Goal: Information Seeking & Learning: Learn about a topic

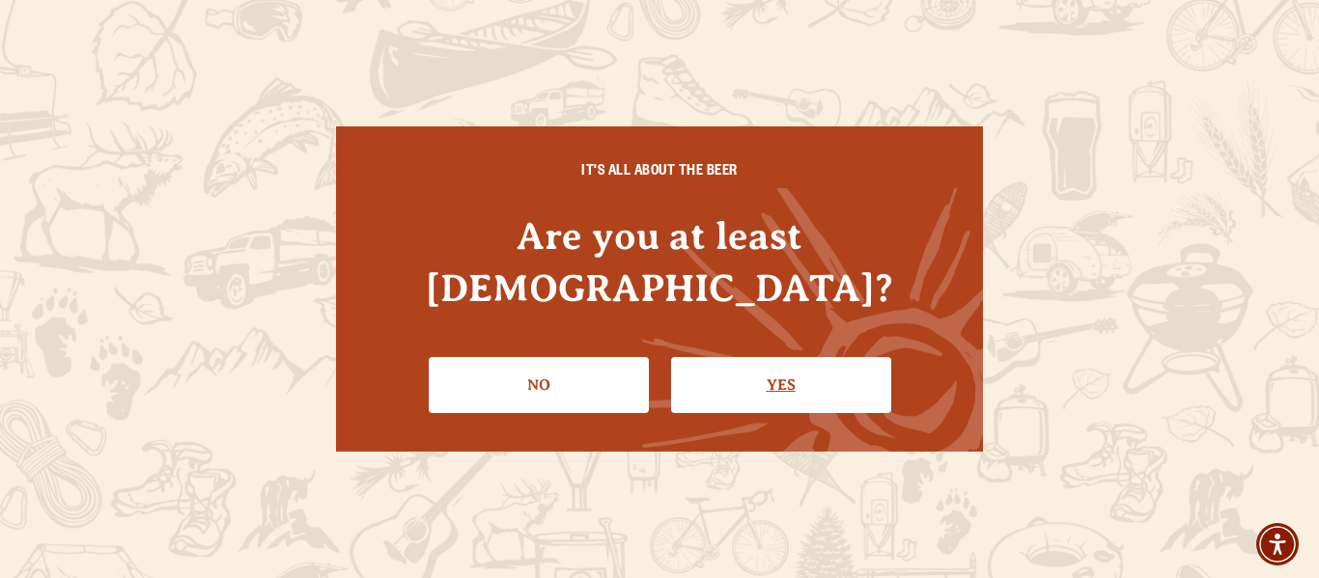
click at [821, 386] on div "IT'S ALL ABOUT THE BEER Are you at least [DEMOGRAPHIC_DATA]? No Yes" at bounding box center [659, 289] width 647 height 325
click at [831, 369] on link "Yes" at bounding box center [781, 385] width 220 height 56
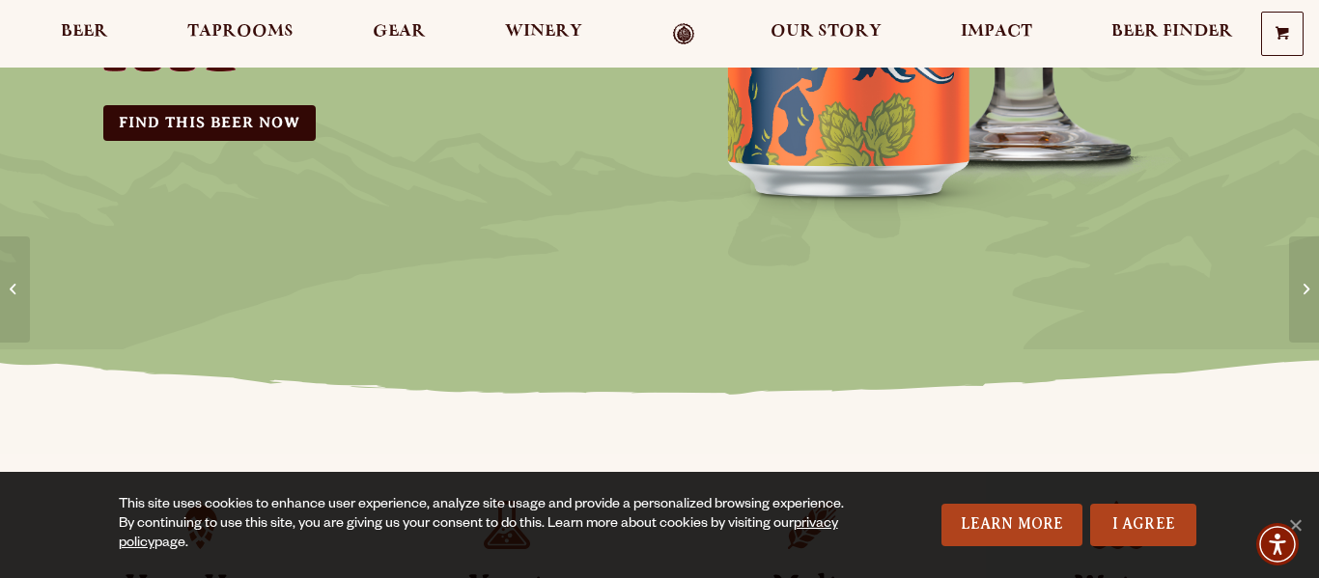
scroll to position [539, 0]
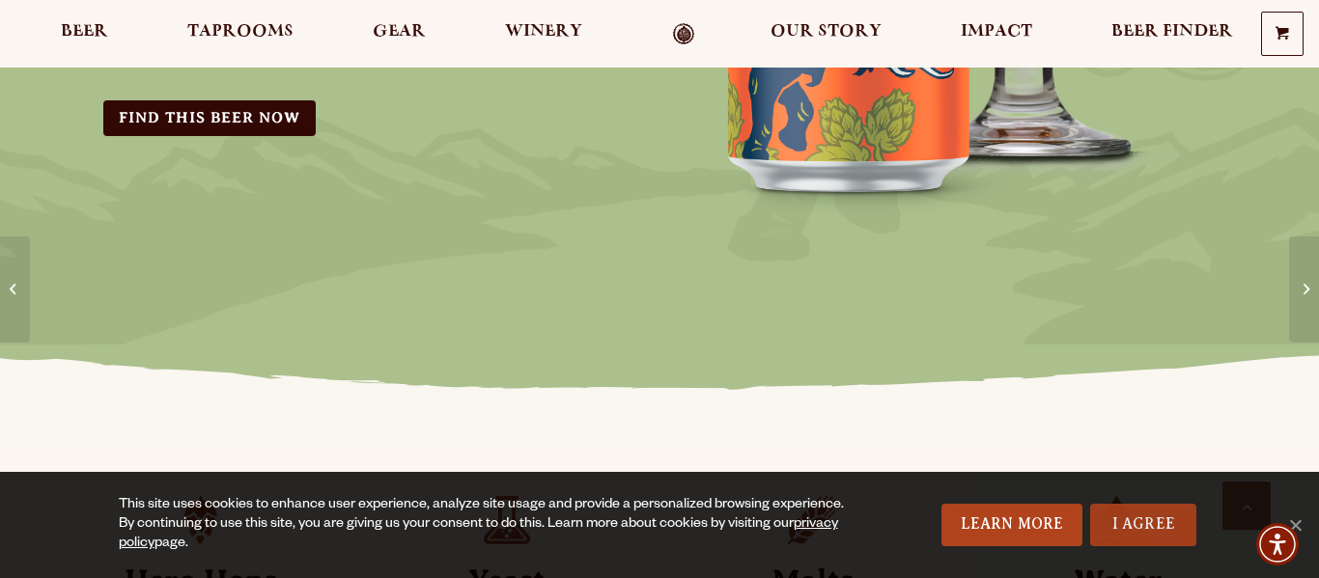
click at [1128, 525] on link "I Agree" at bounding box center [1143, 525] width 106 height 42
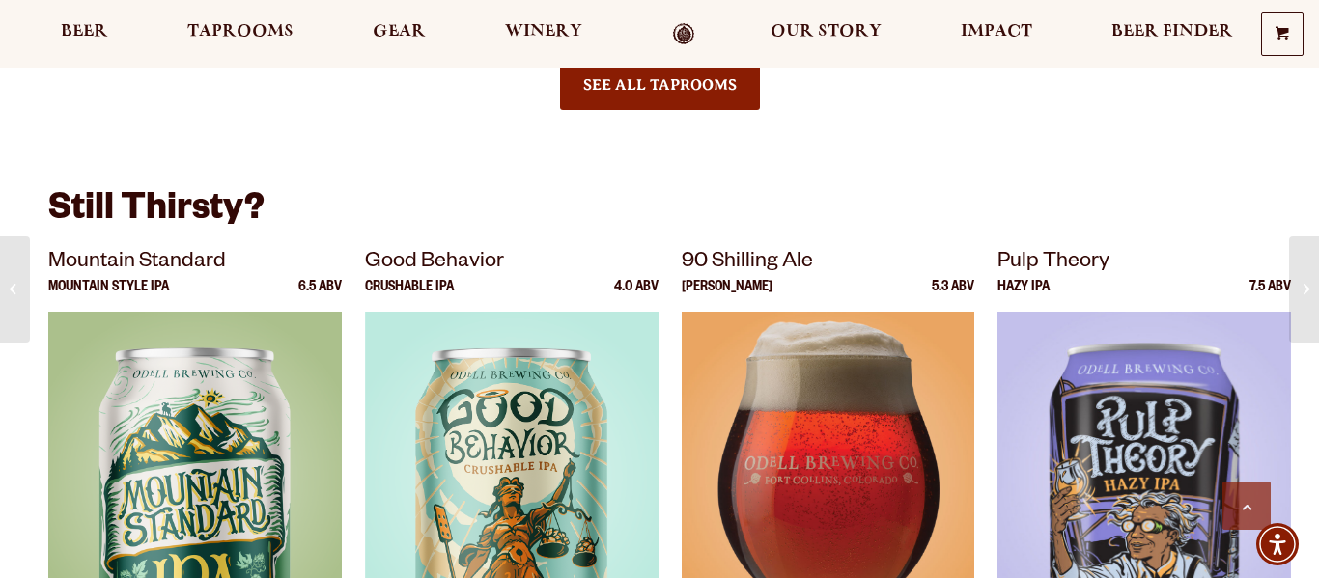
scroll to position [2504, 0]
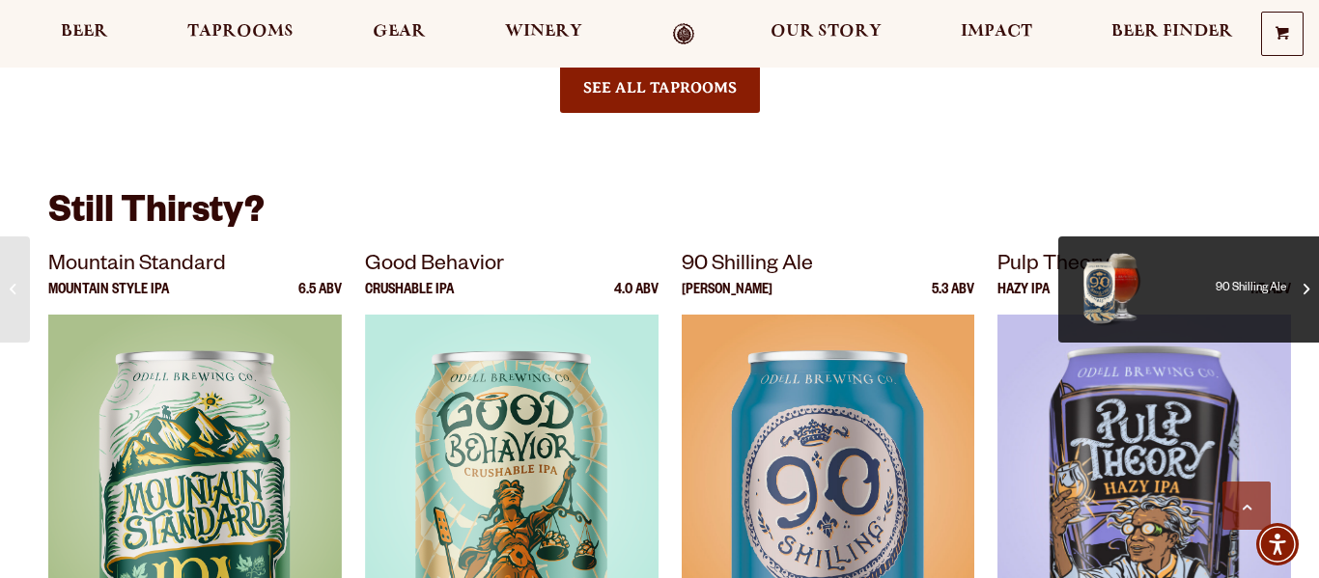
click at [1277, 285] on span "90 Shilling Ale" at bounding box center [1218, 289] width 135 height 77
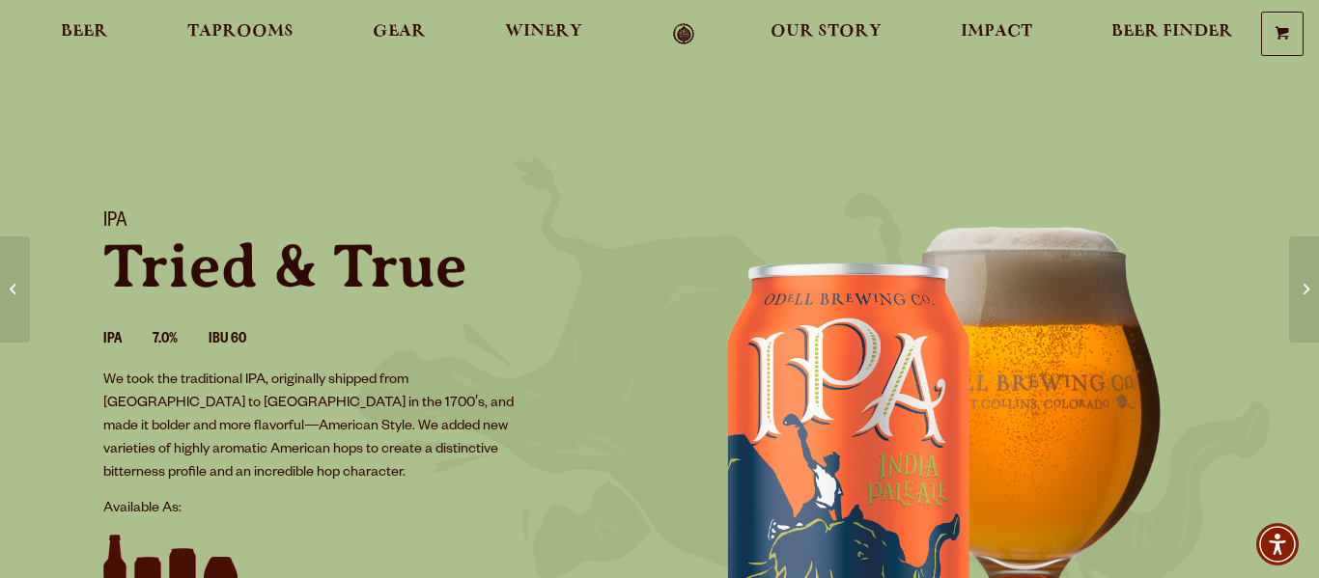
scroll to position [0, 0]
click at [101, 34] on span "Beer" at bounding box center [84, 31] width 47 height 15
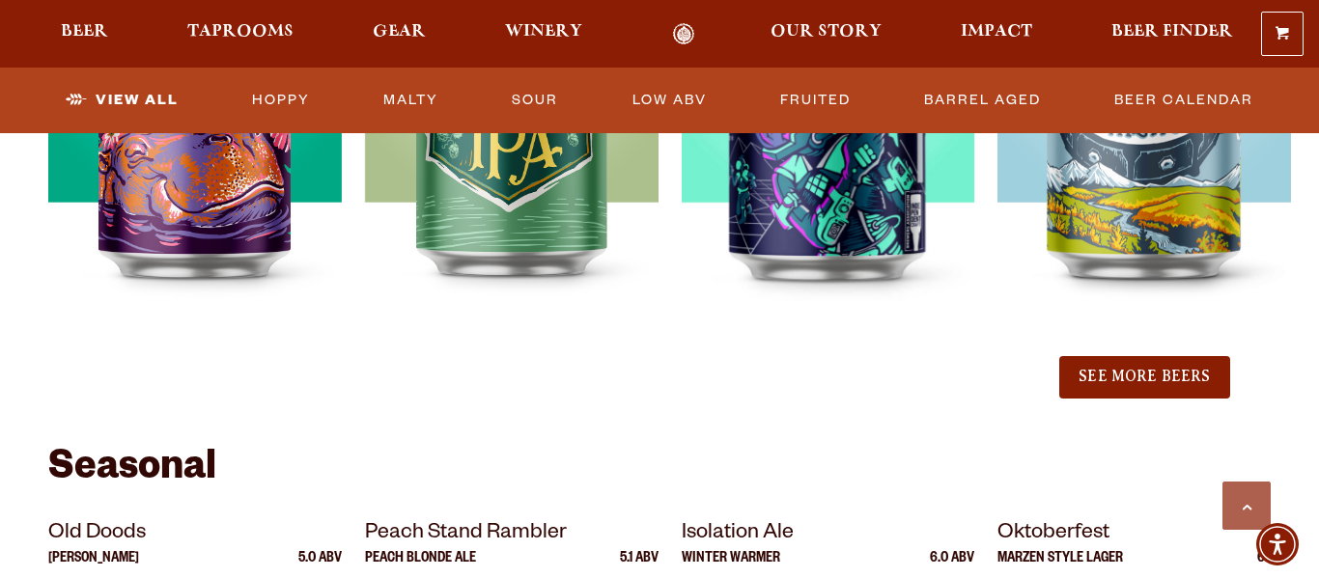
scroll to position [2303, 0]
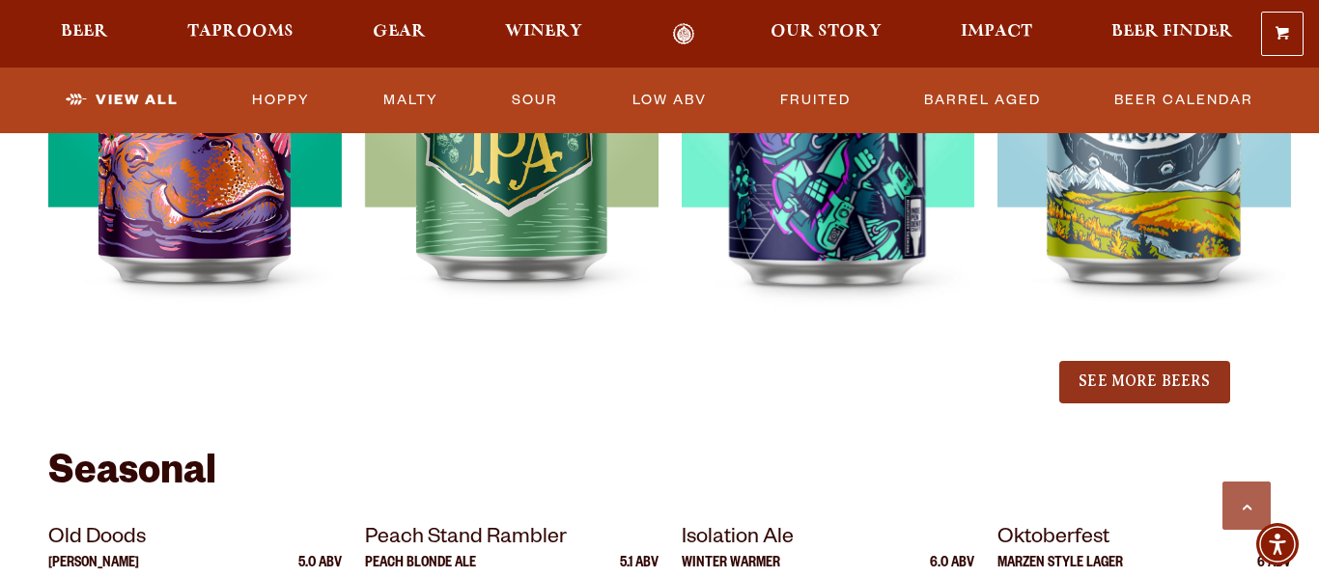
click at [1141, 388] on button "See More Beers" at bounding box center [1144, 382] width 170 height 42
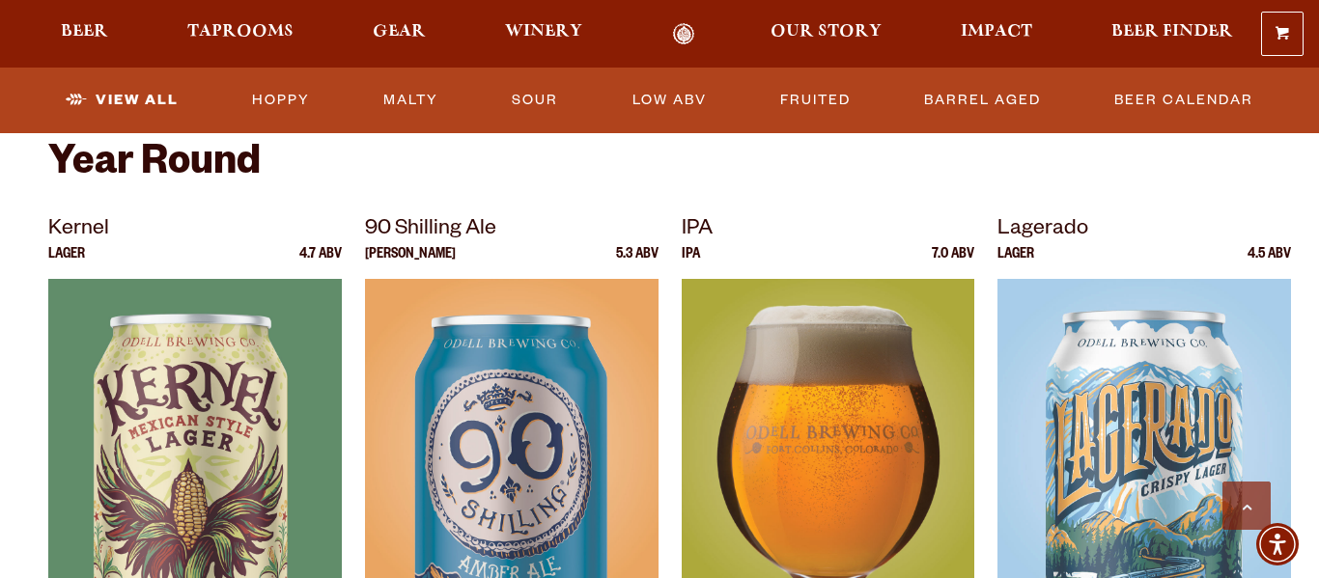
scroll to position [784, 0]
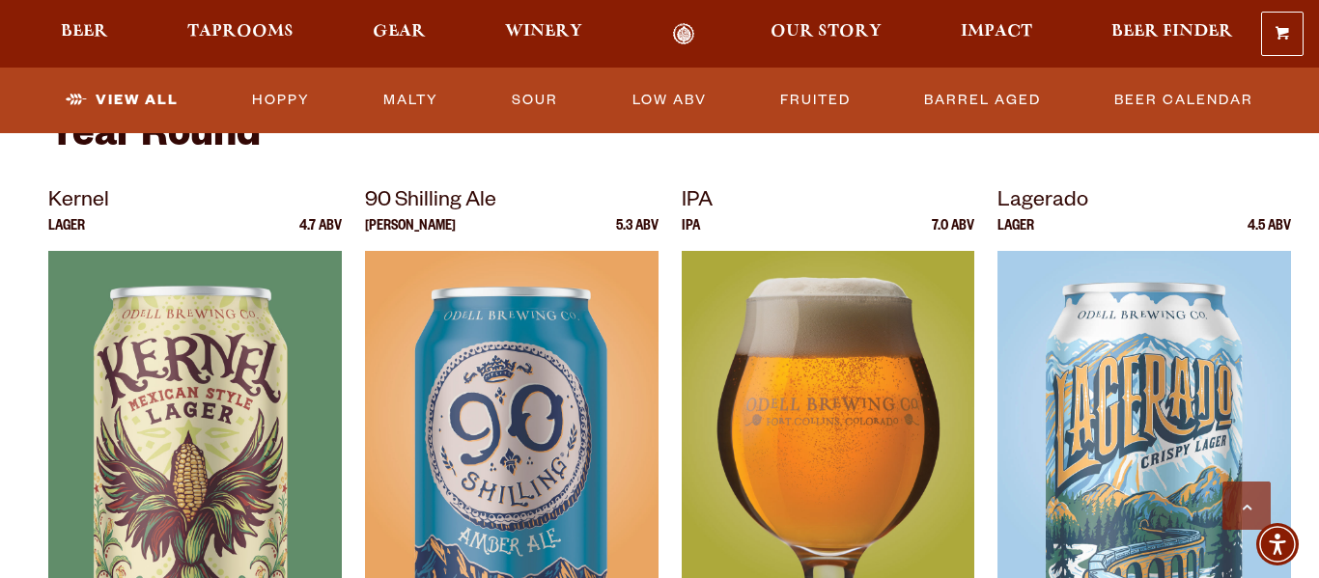
click at [803, 430] on img at bounding box center [829, 492] width 294 height 483
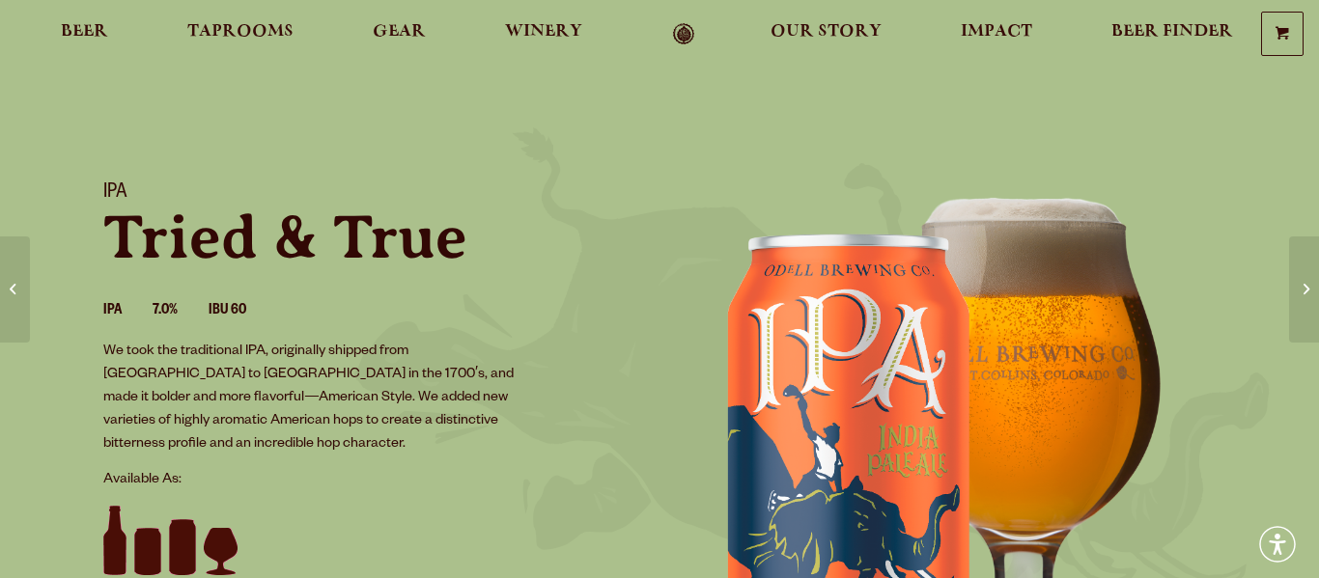
scroll to position [32, 0]
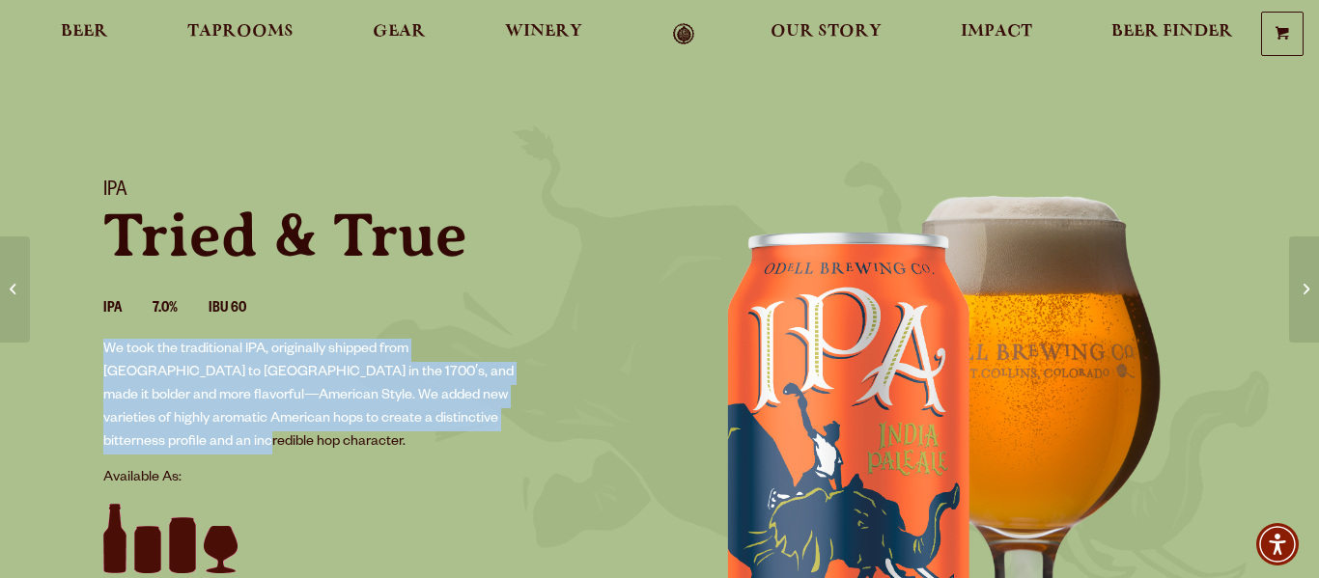
drag, startPoint x: 472, startPoint y: 420, endPoint x: 106, endPoint y: 352, distance: 372.4
click at [106, 352] on p "We took the traditional IPA, originally shipped from [GEOGRAPHIC_DATA] to [GEOG…" at bounding box center [316, 397] width 427 height 116
copy p "We took the traditional IPA, originally shipped from [GEOGRAPHIC_DATA] to [GEOG…"
